Goal: Information Seeking & Learning: Learn about a topic

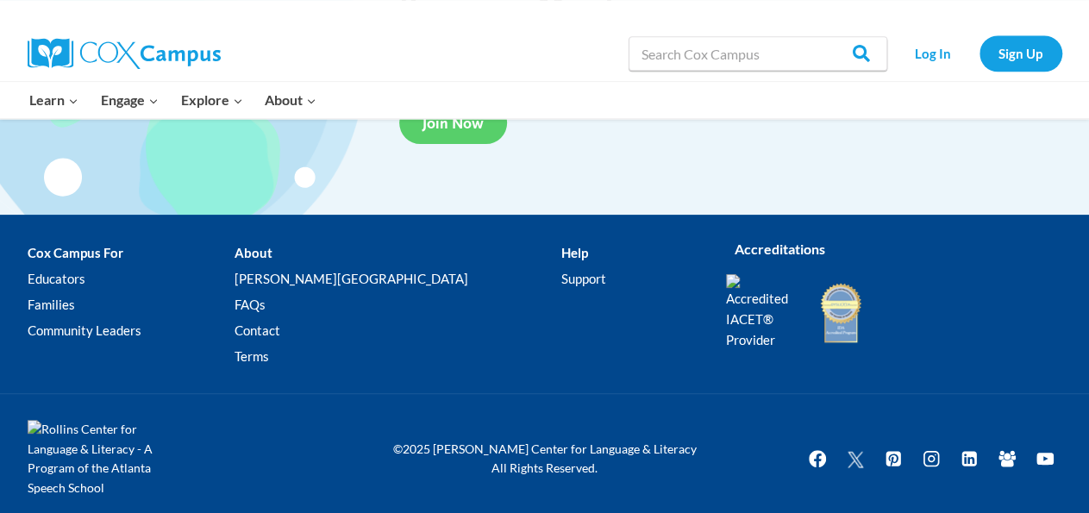
scroll to position [3382, 0]
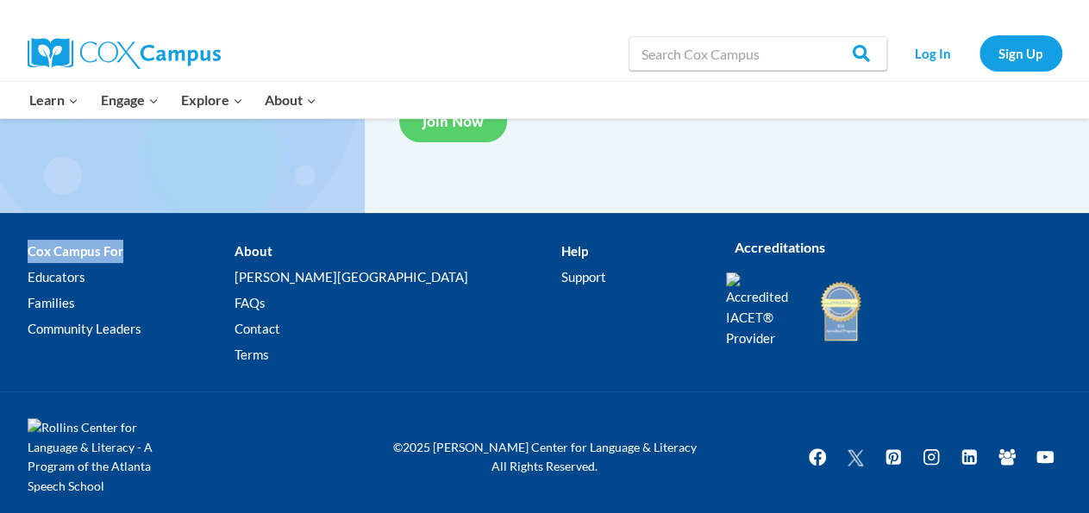
drag, startPoint x: 0, startPoint y: 0, endPoint x: 455, endPoint y: 145, distance: 477.6
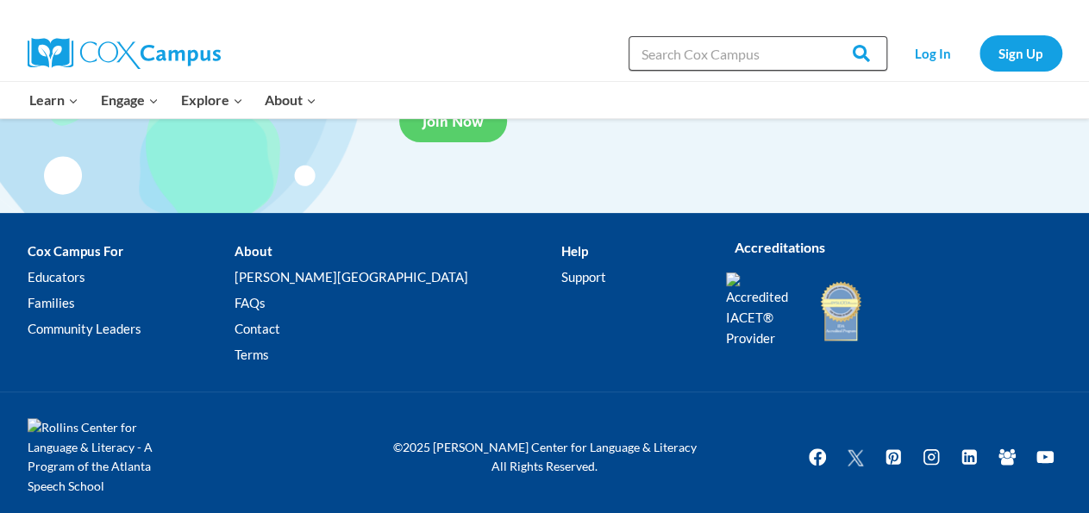
click at [737, 57] on input "Search in [URL][DOMAIN_NAME]" at bounding box center [757, 53] width 259 height 34
type input "data driven instruction"
click at [820, 36] on input "Search" at bounding box center [853, 53] width 67 height 34
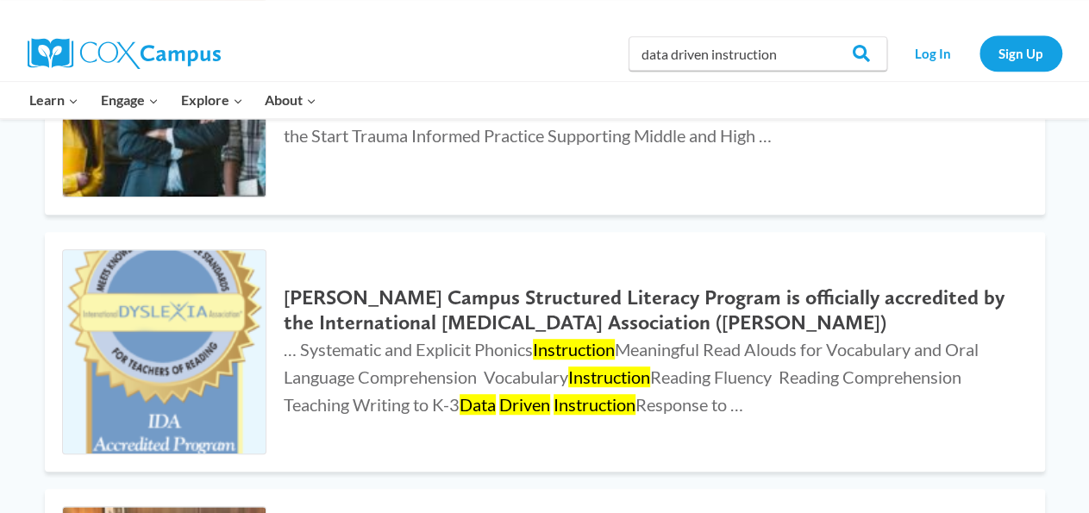
scroll to position [359, 0]
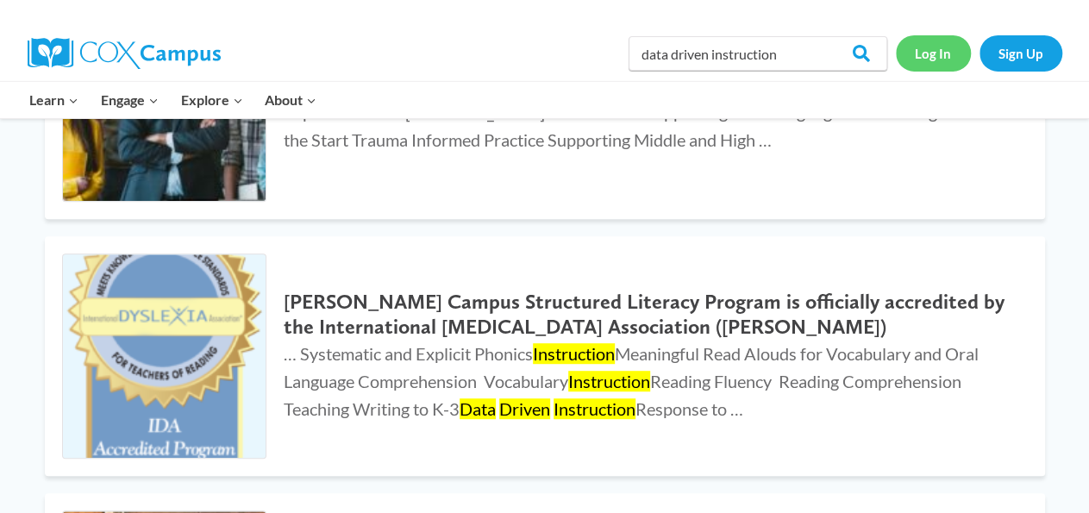
click at [921, 53] on link "Log In" at bounding box center [932, 52] width 75 height 35
